Goal: Check status

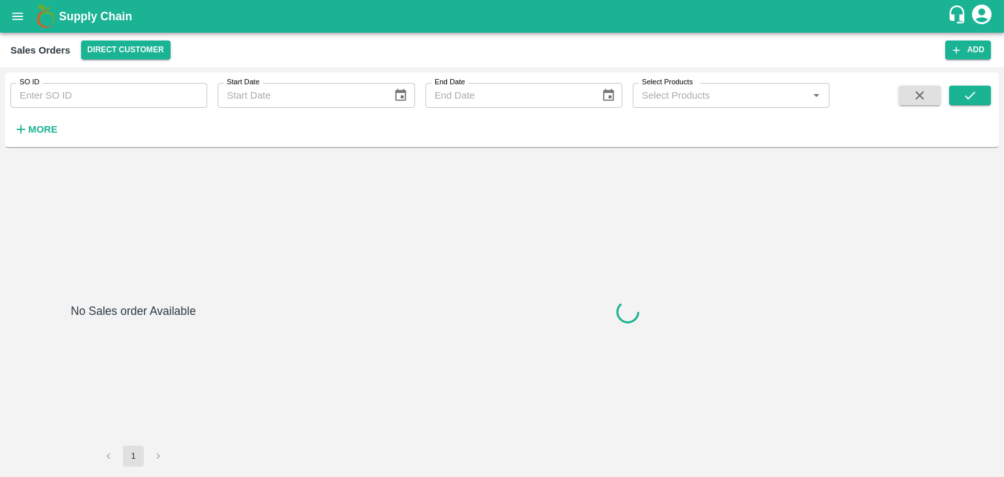
type input "605943"
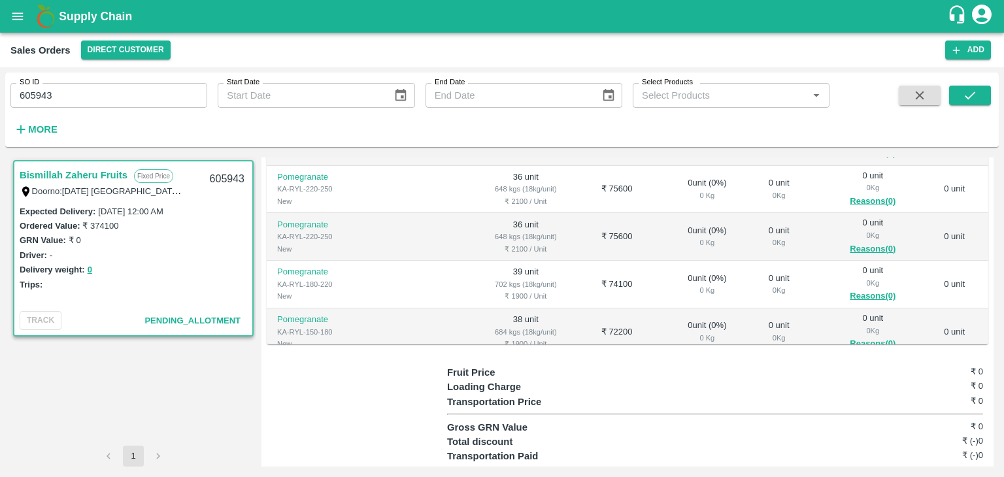
scroll to position [81, 0]
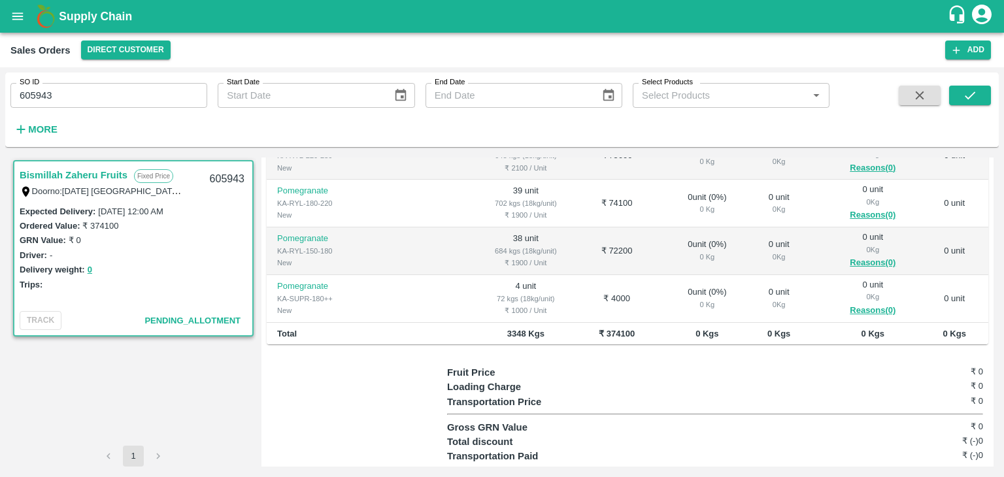
click at [78, 175] on link "Bismillah Zaheru Fruits" at bounding box center [74, 175] width 108 height 17
click at [186, 322] on span "Pending_Allotment" at bounding box center [192, 321] width 96 height 10
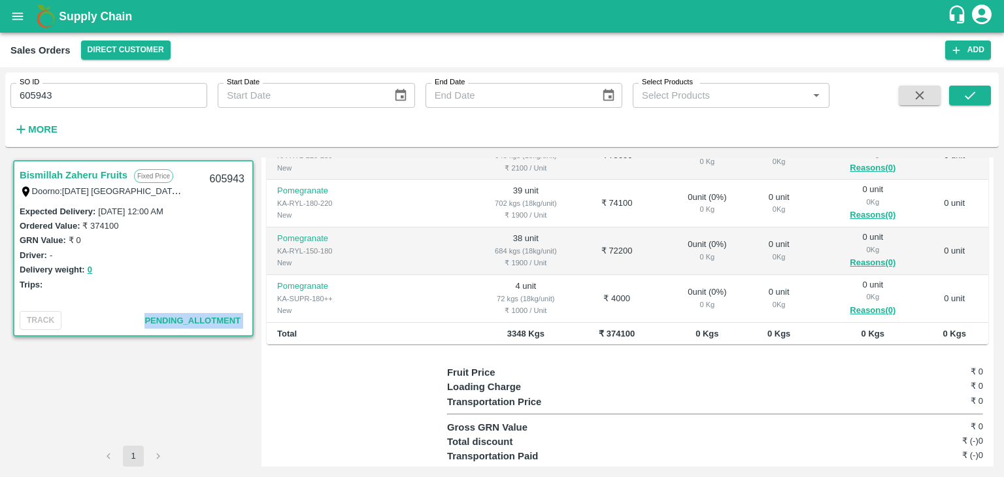
scroll to position [0, 0]
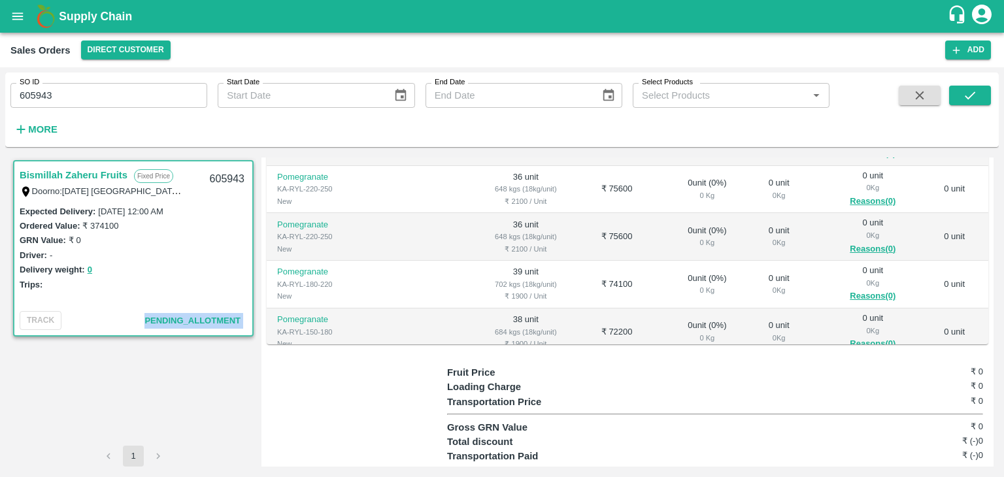
click at [188, 315] on div "Pending_Allotment" at bounding box center [195, 321] width 103 height 16
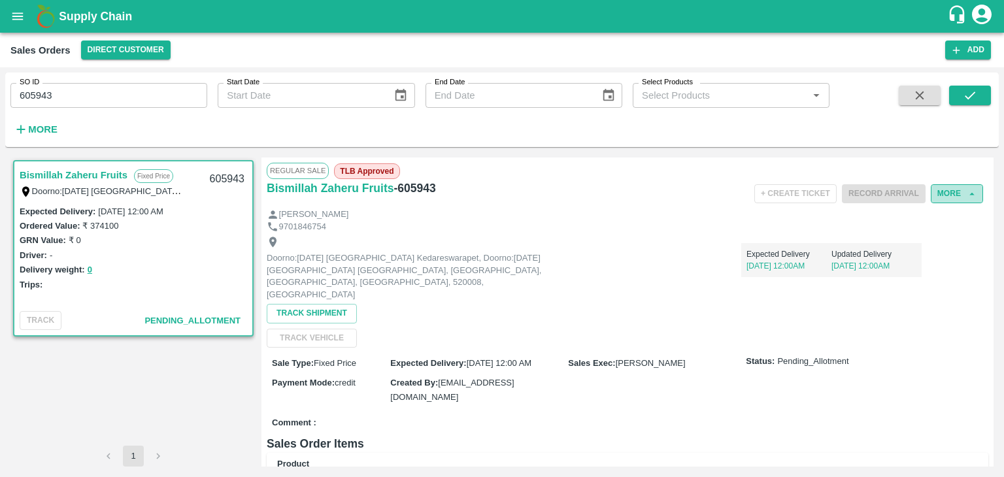
click at [966, 194] on icon "button" at bounding box center [972, 194] width 12 height 12
click at [324, 304] on button "Track Shipment" at bounding box center [312, 313] width 90 height 19
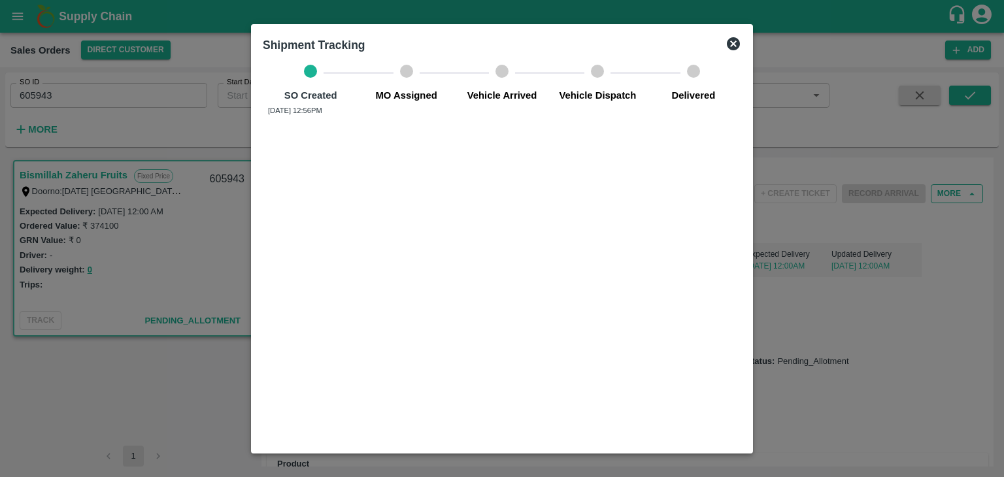
click at [741, 44] on icon at bounding box center [734, 44] width 16 height 16
